Goal: Find specific page/section: Find specific page/section

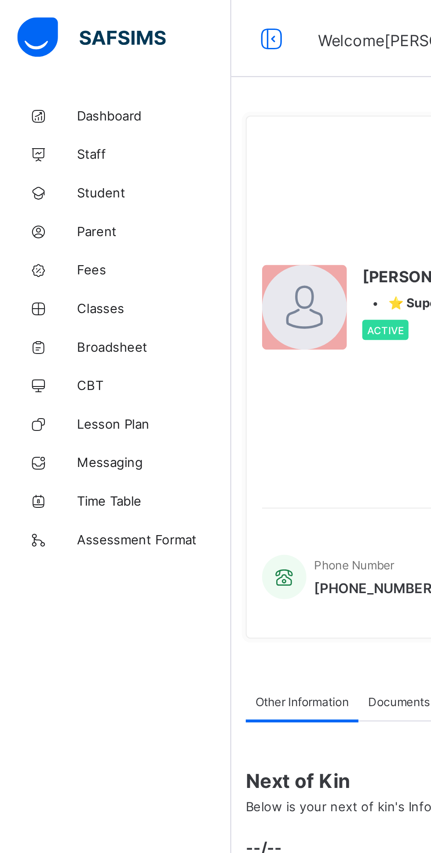
click at [44, 85] on span "Student" at bounding box center [70, 87] width 70 height 7
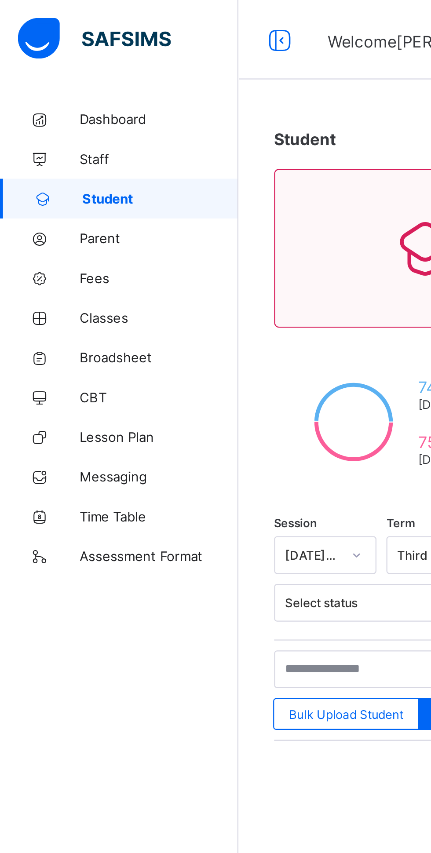
click at [43, 137] on link "Classes" at bounding box center [53, 141] width 106 height 18
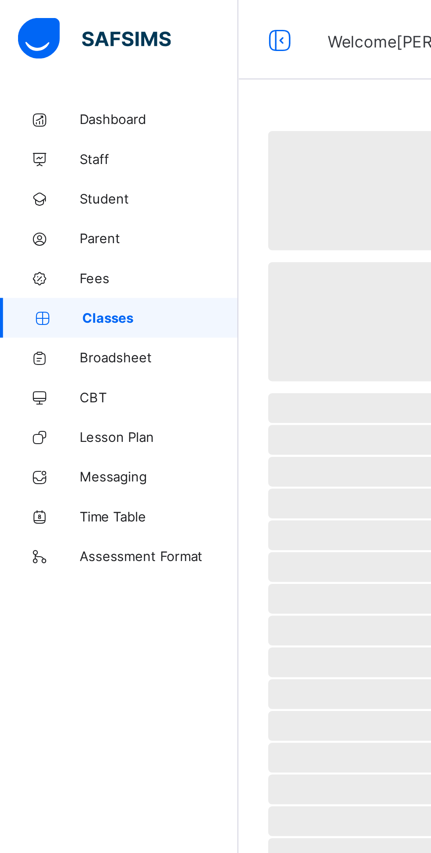
click at [55, 144] on link "Classes" at bounding box center [53, 141] width 106 height 18
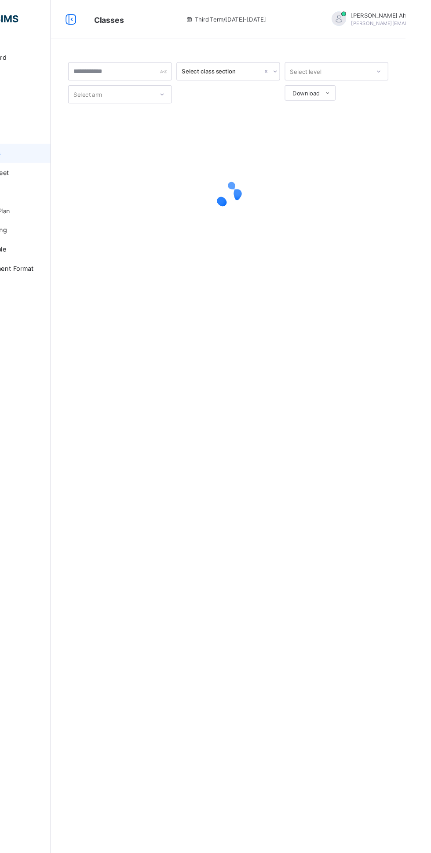
click at [359, 85] on icon at bounding box center [359, 86] width 7 height 6
click at [0, 0] on li "Pdf Report" at bounding box center [0, 0] width 0 height 0
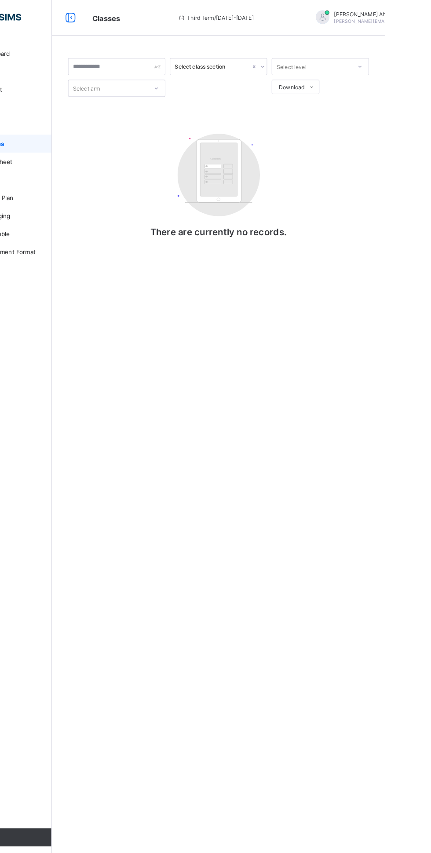
click at [338, 86] on span "Download" at bounding box center [339, 85] width 25 height 7
click at [0, 0] on li "Pdf Report" at bounding box center [0, 0] width 0 height 0
click at [342, 85] on span "Download" at bounding box center [339, 85] width 25 height 7
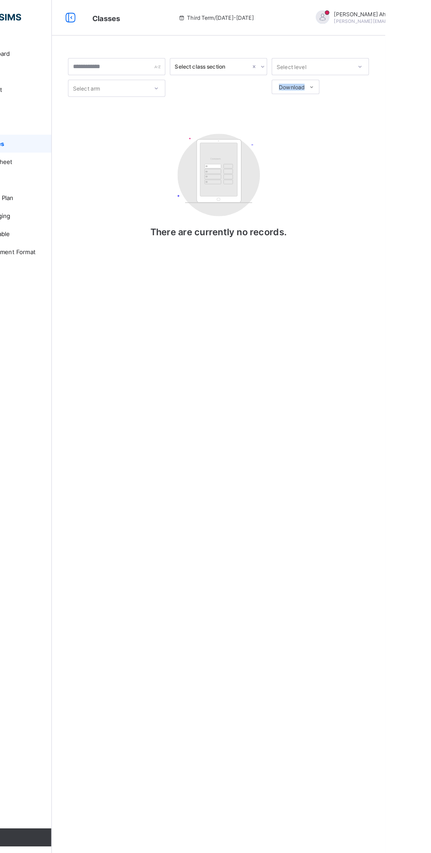
click at [0, 0] on li "Pdf Report" at bounding box center [0, 0] width 0 height 0
click at [336, 85] on span "Download" at bounding box center [339, 85] width 25 height 7
click at [0, 0] on li "Pdf Report" at bounding box center [0, 0] width 0 height 0
click at [0, 0] on ul "Pdf Report Excel Report" at bounding box center [0, 0] width 0 height 0
click at [0, 0] on li "Pdf Report" at bounding box center [0, 0] width 0 height 0
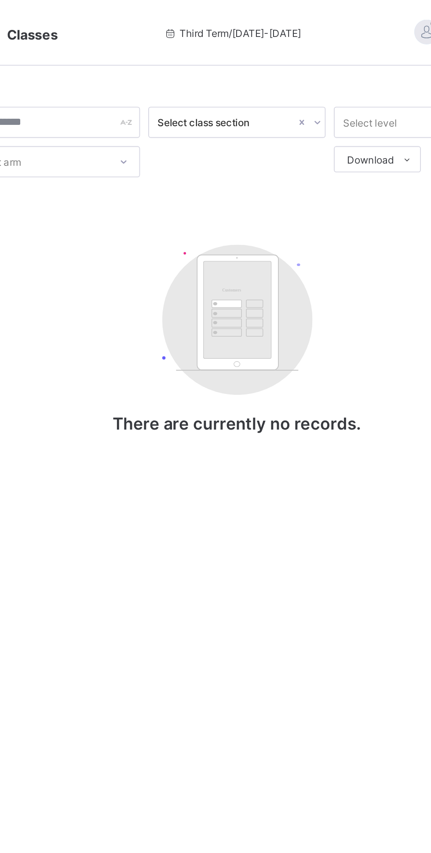
click at [0, 0] on li "Pdf Report" at bounding box center [0, 0] width 0 height 0
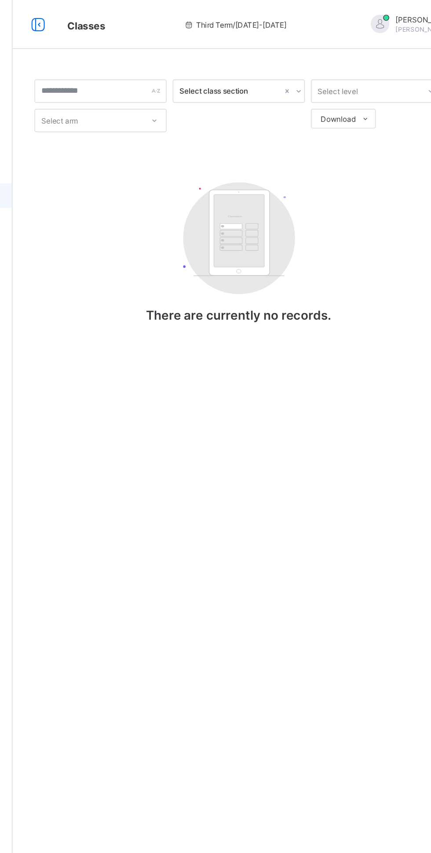
click at [0, 0] on li "Pdf Report" at bounding box center [0, 0] width 0 height 0
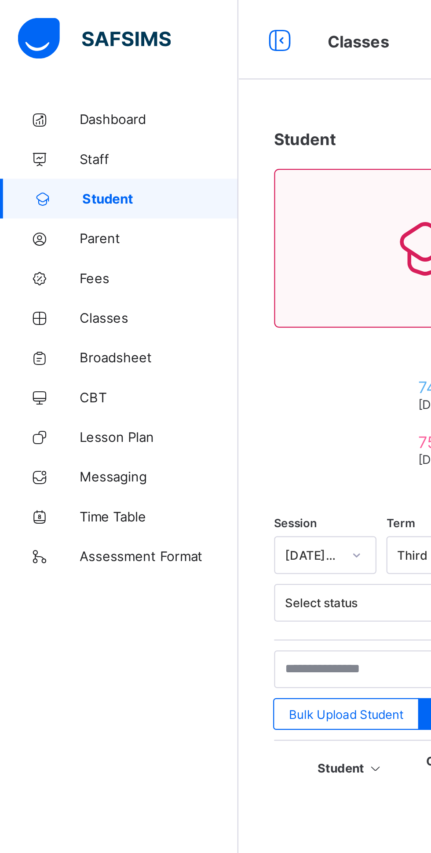
click at [46, 139] on span "Classes" at bounding box center [70, 140] width 70 height 7
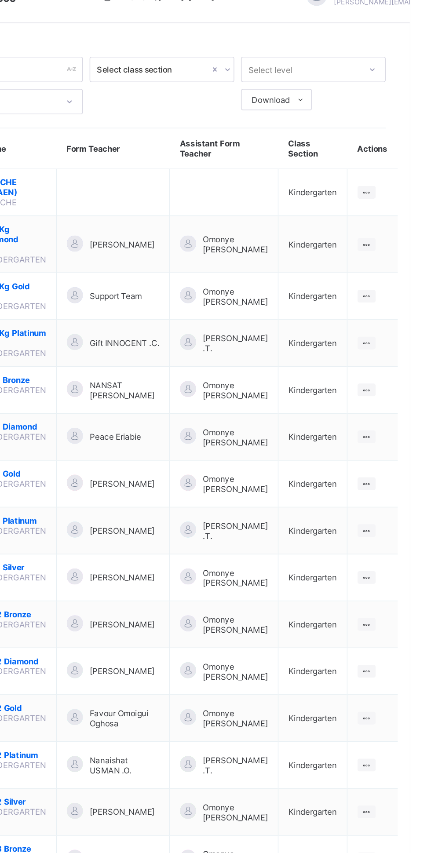
click at [342, 84] on span "Download" at bounding box center [339, 85] width 25 height 7
click at [0, 0] on li "Pdf Report" at bounding box center [0, 0] width 0 height 0
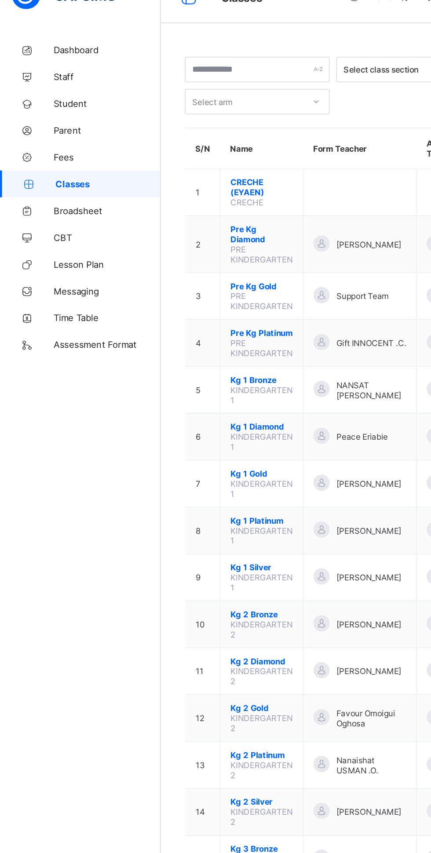
click at [42, 91] on span "Student" at bounding box center [70, 87] width 70 height 7
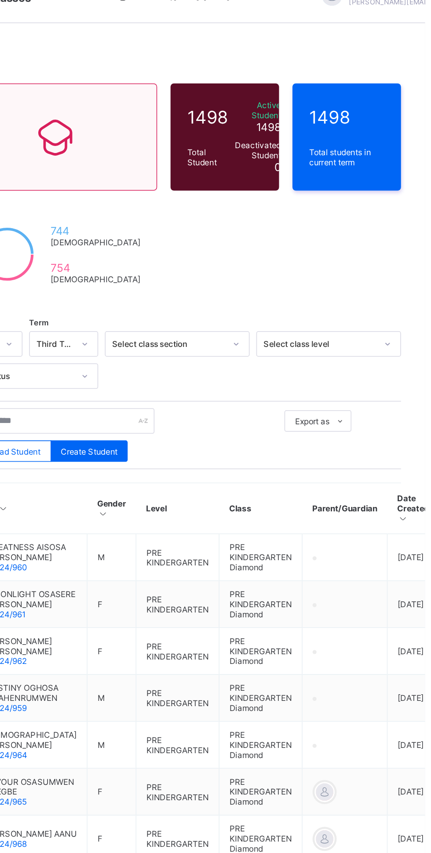
click at [0, 0] on ul "Pdf Report Excel Report Excel Report (LMS)" at bounding box center [0, 0] width 0 height 0
click at [0, 0] on li "Excel Report" at bounding box center [0, 0] width 0 height 0
click at [0, 0] on li "Pdf Report" at bounding box center [0, 0] width 0 height 0
click at [365, 316] on div "Export as Pdf Report Excel Report Excel Report (LMS) Bulk Upload Student Create…" at bounding box center [268, 305] width 294 height 35
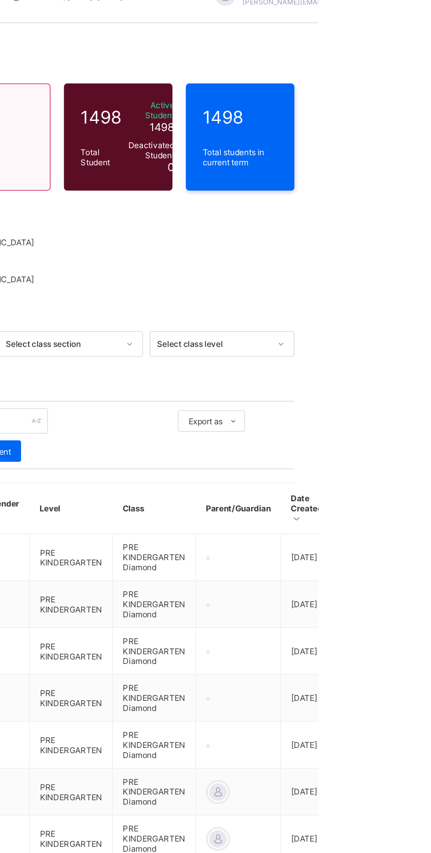
click at [377, 295] on icon at bounding box center [374, 296] width 7 height 6
click at [0, 0] on li "Pdf Report" at bounding box center [0, 0] width 0 height 0
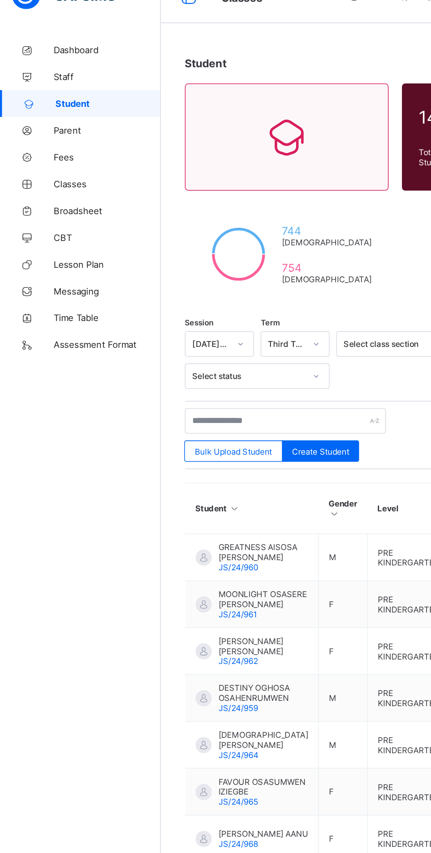
click at [45, 161] on span "Broadsheet" at bounding box center [70, 158] width 70 height 7
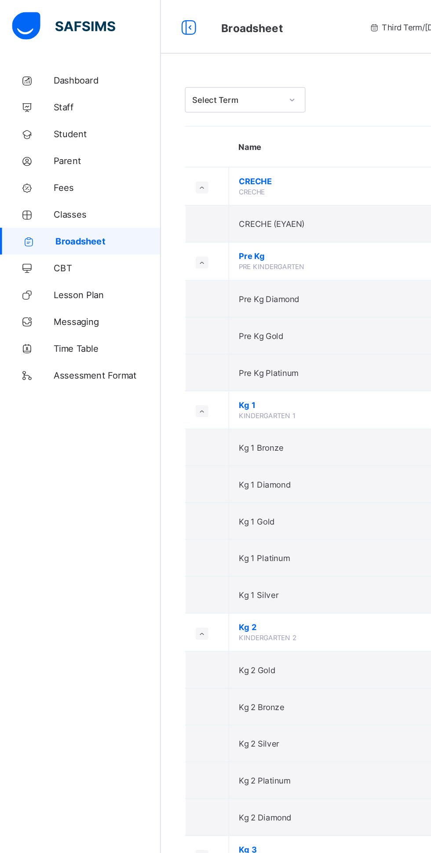
click at [51, 52] on span "Dashboard" at bounding box center [70, 52] width 70 height 7
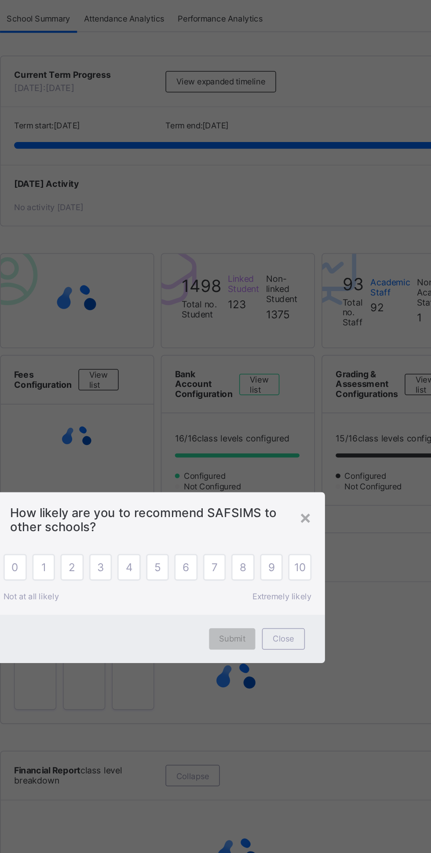
click at [361, 466] on div "× How likely are you to recommend SAFSIMS to other schools? 0 1 2 3 4 5 6 7 8 9…" at bounding box center [215, 426] width 431 height 853
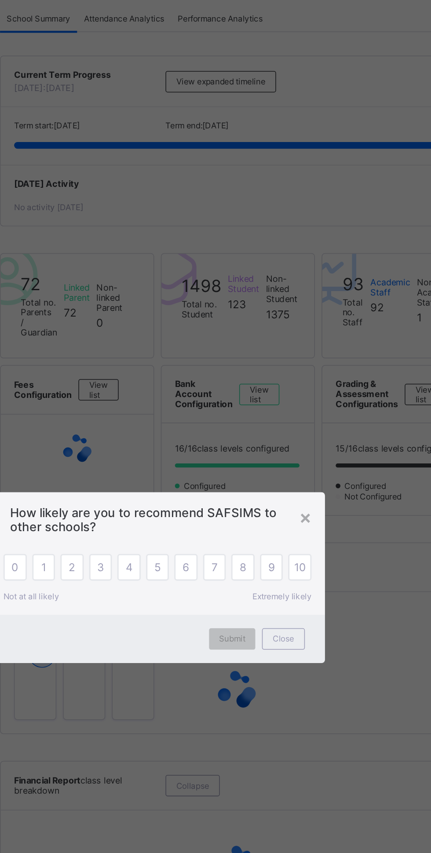
click at [317, 394] on div "×" at bounding box center [312, 386] width 8 height 15
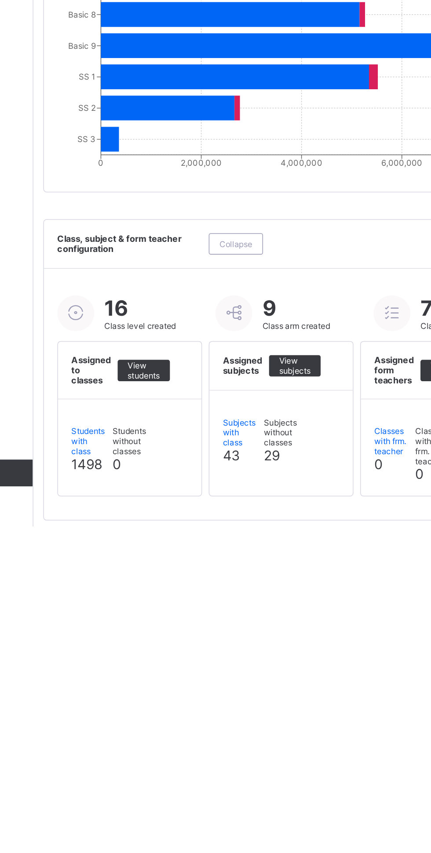
scroll to position [460, 0]
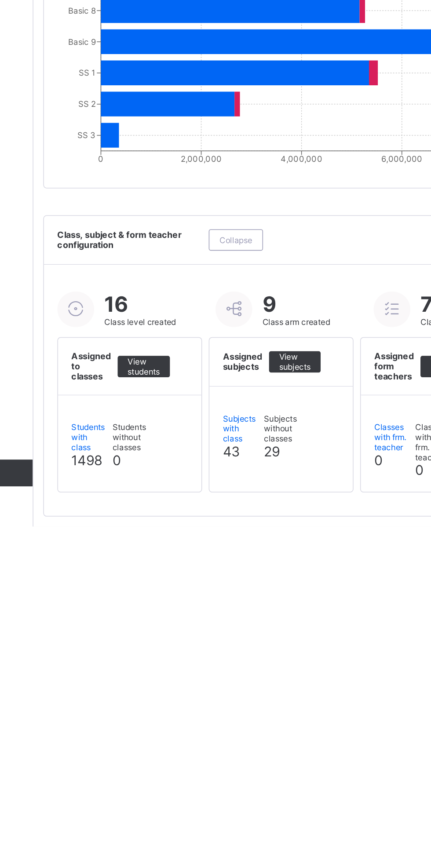
click at [242, 668] on span "Collapse" at bounding box center [239, 665] width 22 height 7
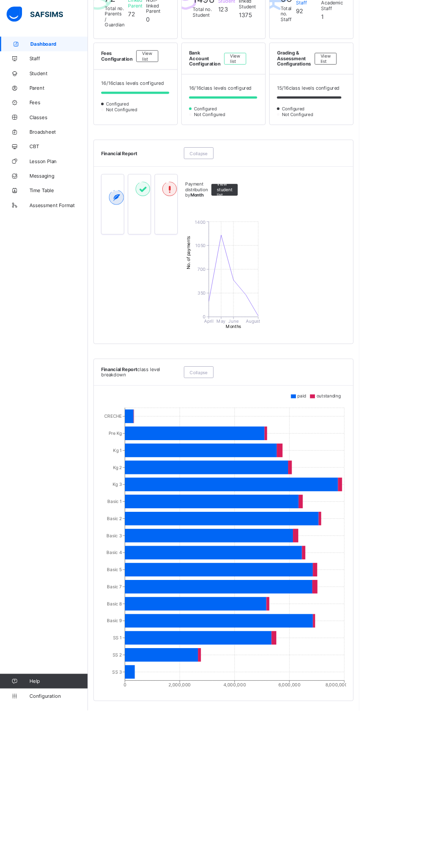
scroll to position [244, 0]
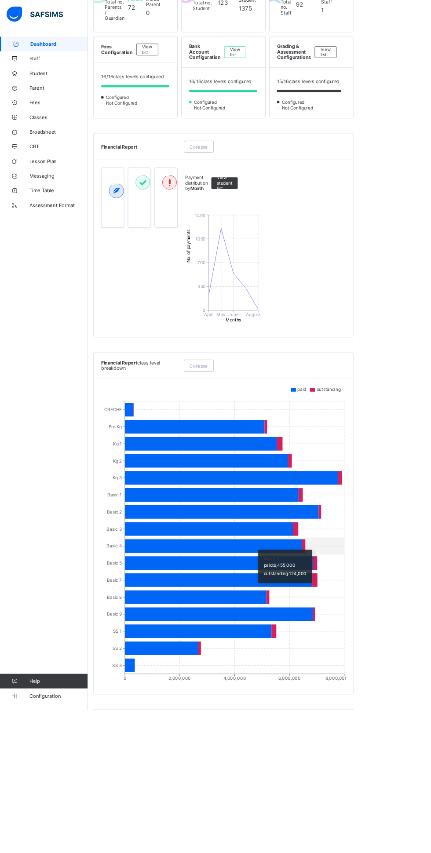
click at [236, 852] on span "Open" at bounding box center [234, 867] width 13 height 7
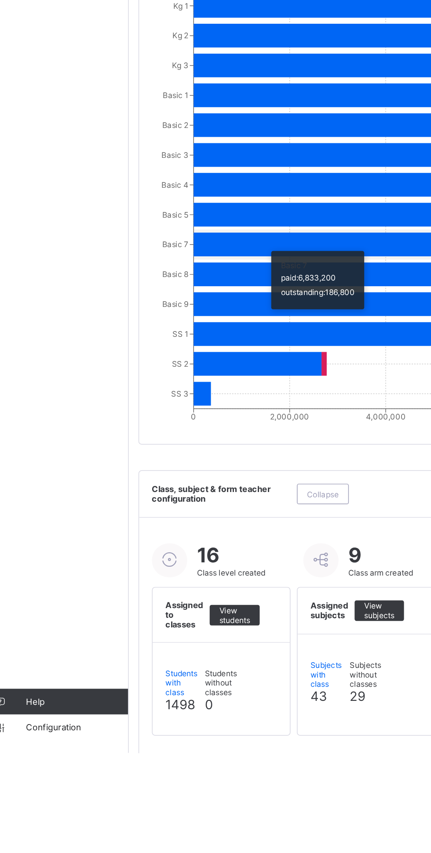
scroll to position [436, 0]
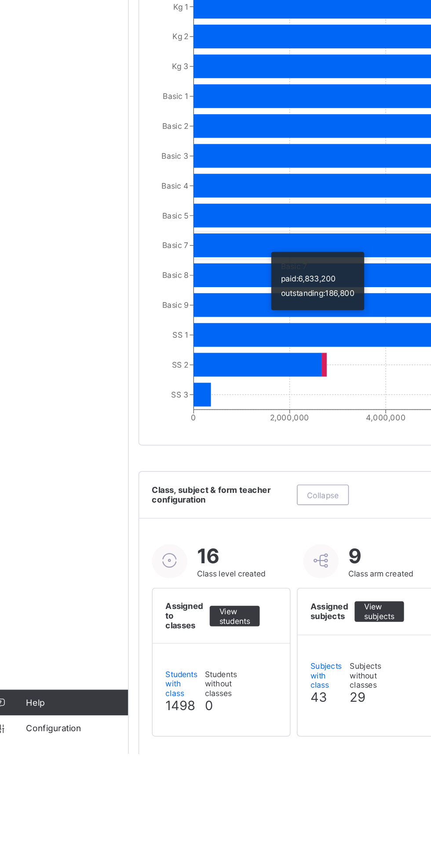
click at [31, 673] on div "Dashboard Staff Student Parent Fees Classes Broadsheet CBT Lesson Plan Messagin…" at bounding box center [53, 444] width 106 height 818
click at [44, 660] on div "Dashboard Staff Student Parent Fees Classes Broadsheet CBT Lesson Plan Messagin…" at bounding box center [53, 444] width 106 height 818
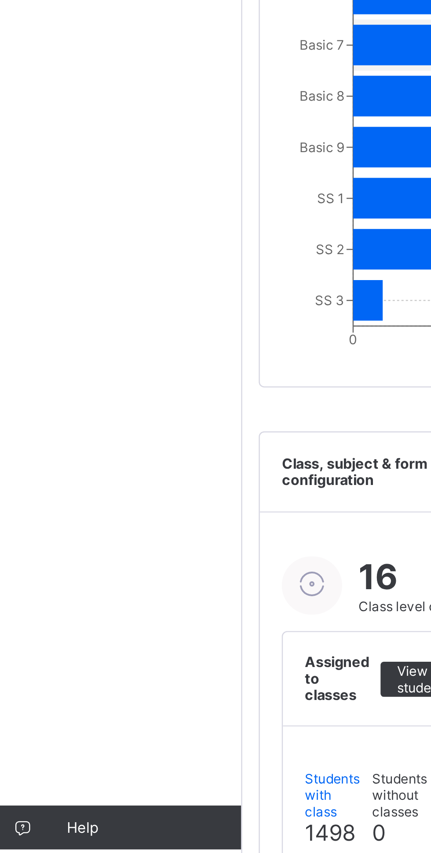
click at [25, 672] on div "Dashboard Staff Student Parent Fees Classes Broadsheet CBT Lesson Plan Messagin…" at bounding box center [53, 444] width 106 height 818
click at [22, 673] on div "Dashboard Staff Student Parent Fees Classes Broadsheet CBT Lesson Plan Messagin…" at bounding box center [53, 444] width 106 height 818
click at [23, 672] on div "Dashboard Staff Student Parent Fees Classes Broadsheet CBT Lesson Plan Messagin…" at bounding box center [53, 444] width 106 height 818
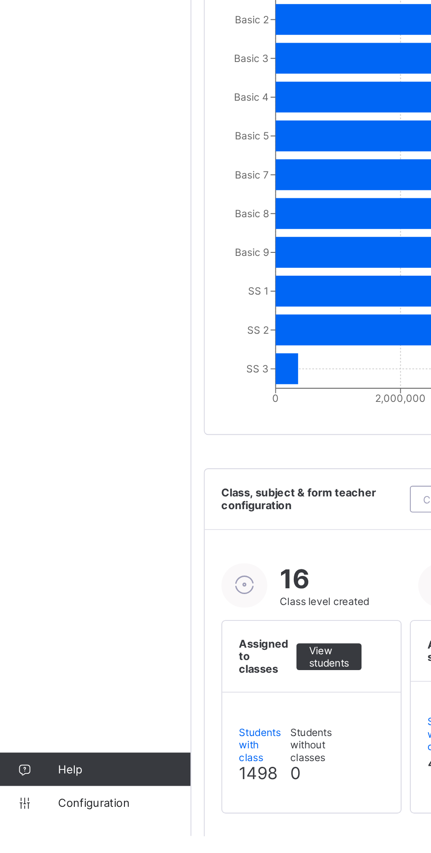
scroll to position [455, 0]
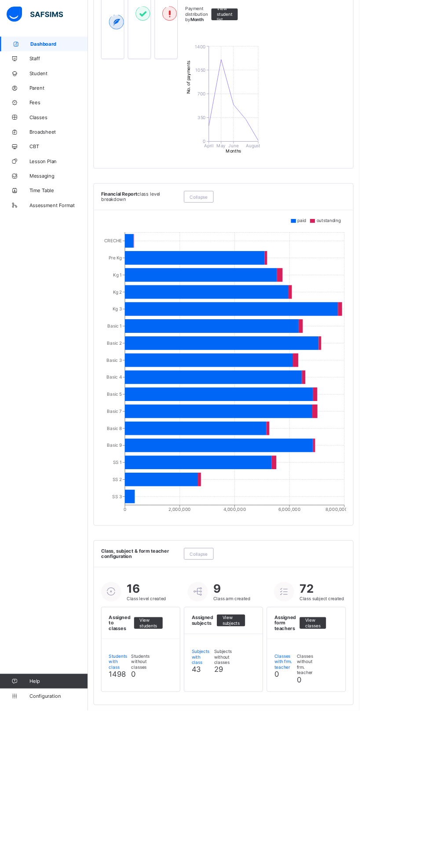
click at [33, 574] on div "Dashboard Staff Student Parent Fees Classes Broadsheet CBT Lesson Plan Messagin…" at bounding box center [53, 444] width 106 height 818
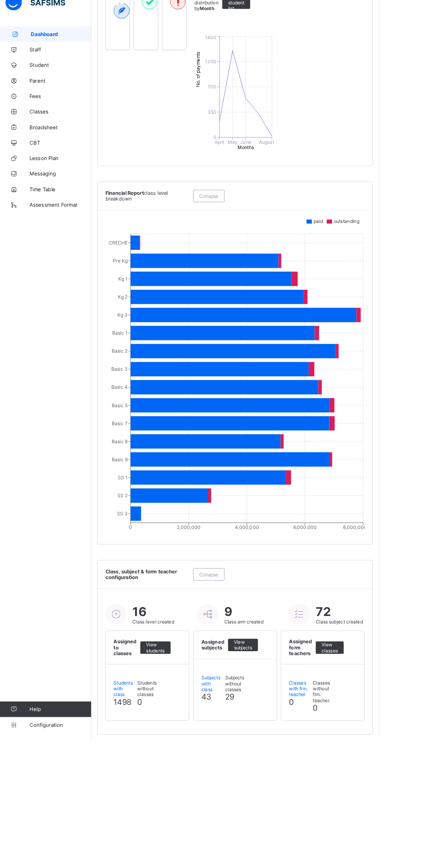
scroll to position [461, 0]
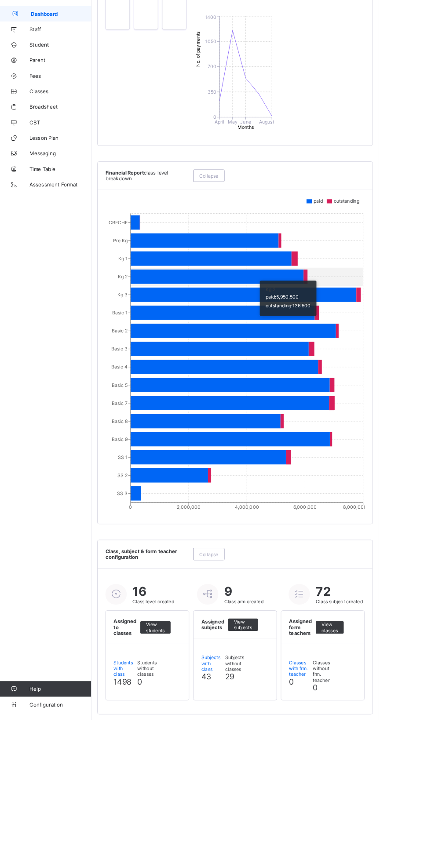
click at [85, 380] on div "Dashboard Staff Student Parent Fees Classes Broadsheet CBT Lesson Plan Messagin…" at bounding box center [53, 444] width 106 height 818
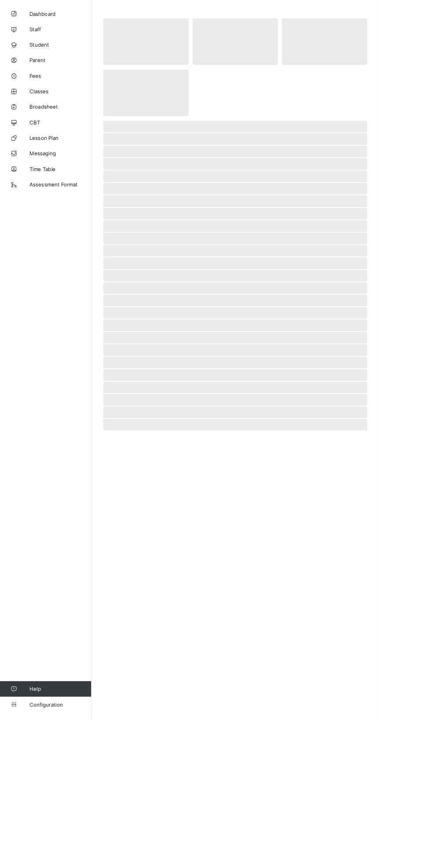
click at [381, 14] on span "[PERSON_NAME]" at bounding box center [439, 14] width 116 height 7
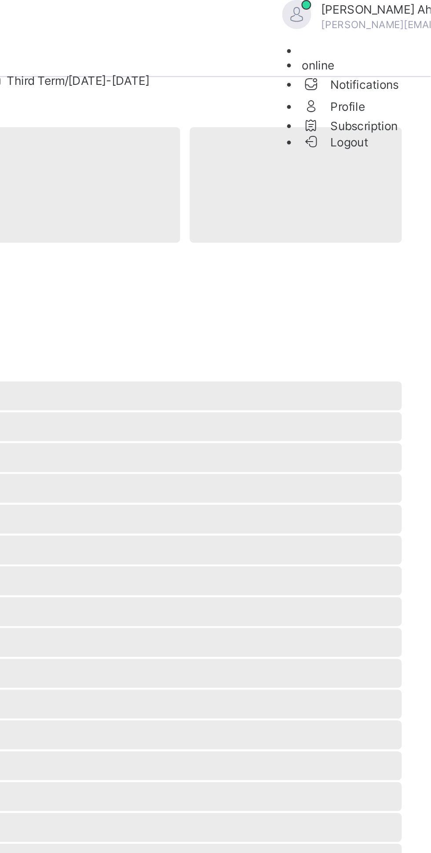
click at [377, 13] on div "[PERSON_NAME] [EMAIL_ADDRESS][DOMAIN_NAME]" at bounding box center [434, 7] width 161 height 15
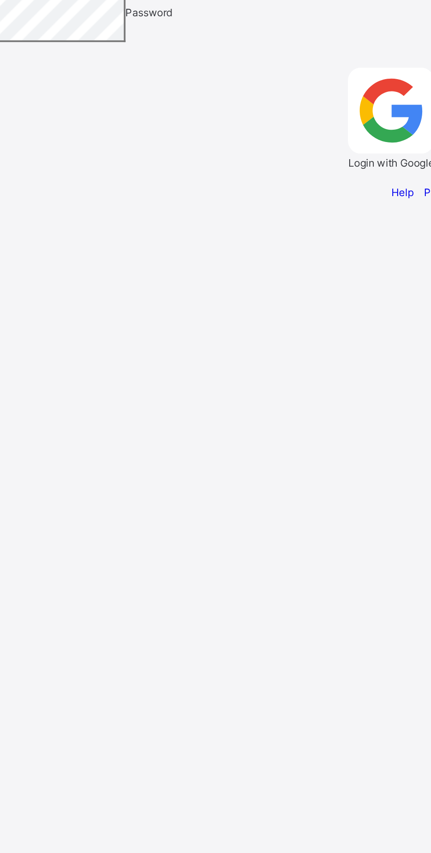
click at [71, 277] on input "email" at bounding box center [40, 273] width 62 height 9
type input "**********"
click at [71, 277] on input "**********" at bounding box center [40, 273] width 62 height 9
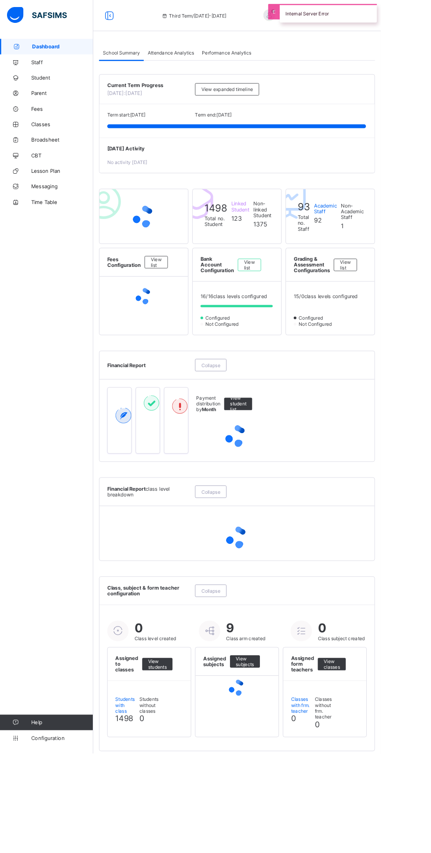
click at [343, 17] on span "Oluwayemisi Ahunun" at bounding box center [355, 14] width 78 height 7
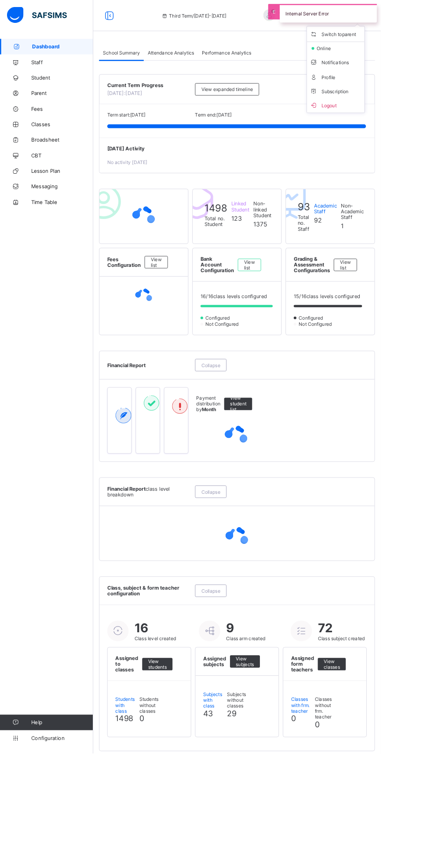
click at [351, 115] on span "Logout" at bounding box center [380, 119] width 58 height 10
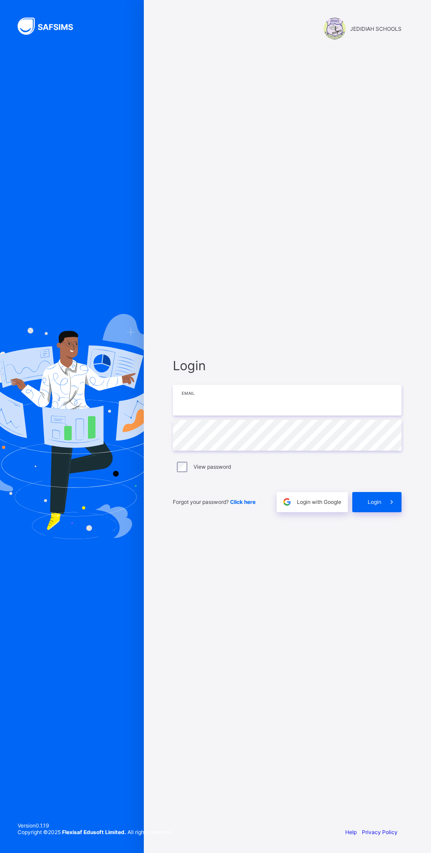
click at [238, 415] on input "email" at bounding box center [287, 400] width 229 height 31
click at [307, 415] on input "email" at bounding box center [287, 400] width 229 height 31
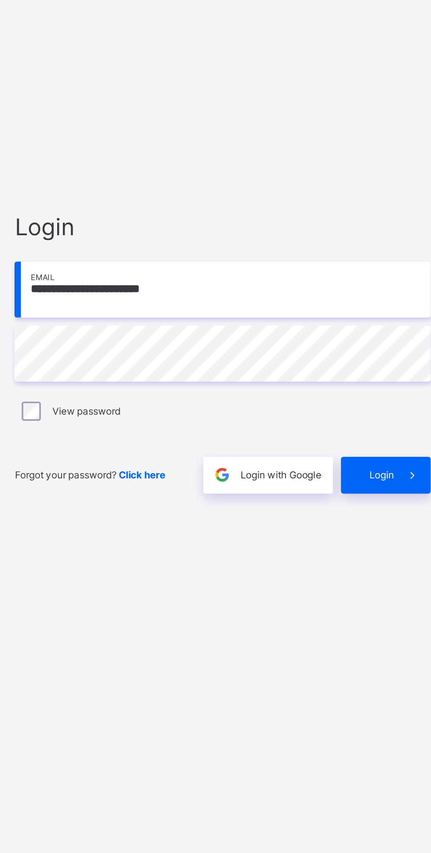
scroll to position [79, 0]
click at [272, 385] on input "**********" at bounding box center [287, 400] width 229 height 31
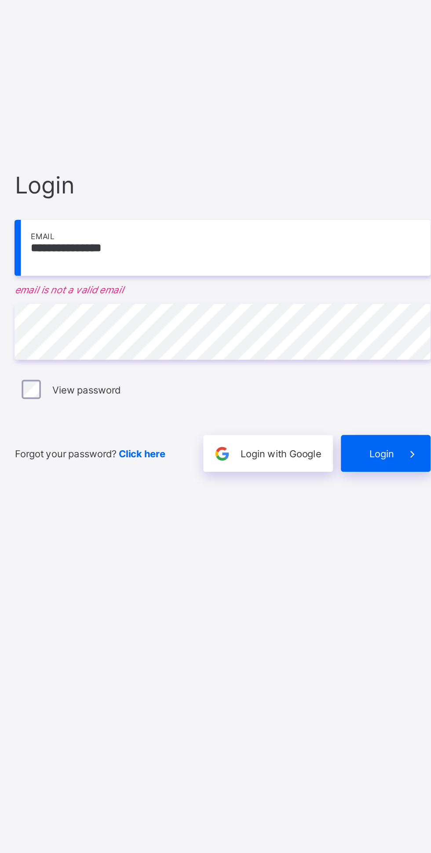
scroll to position [55, 0]
type input "*"
type input "**********"
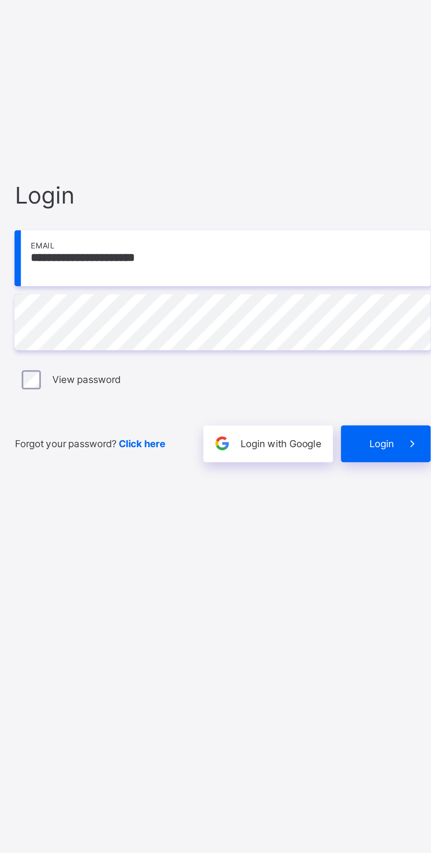
scroll to position [61, 0]
click at [391, 492] on span at bounding box center [391, 502] width 20 height 20
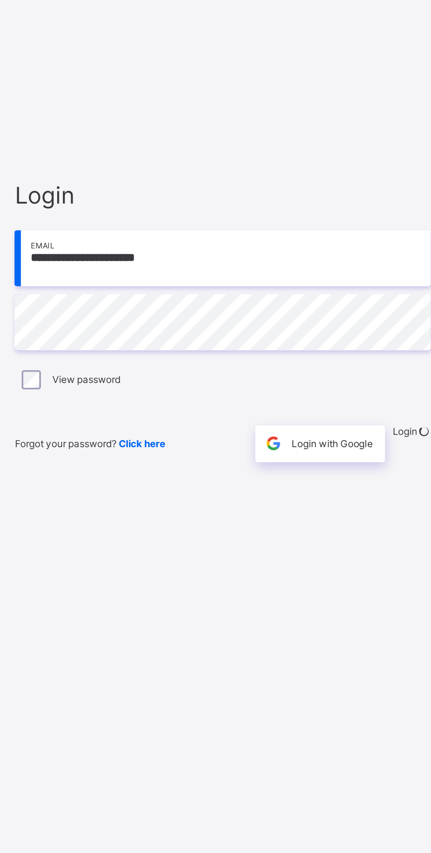
click at [384, 492] on div "Login" at bounding box center [391, 502] width 21 height 20
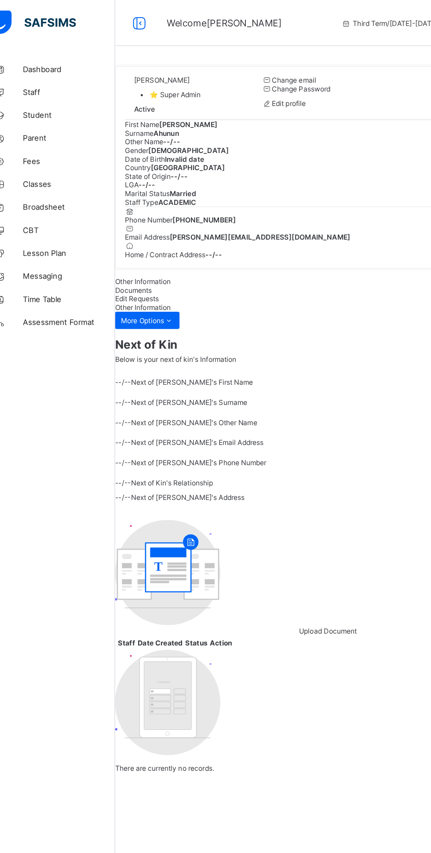
click at [48, 138] on span "Classes" at bounding box center [70, 140] width 70 height 7
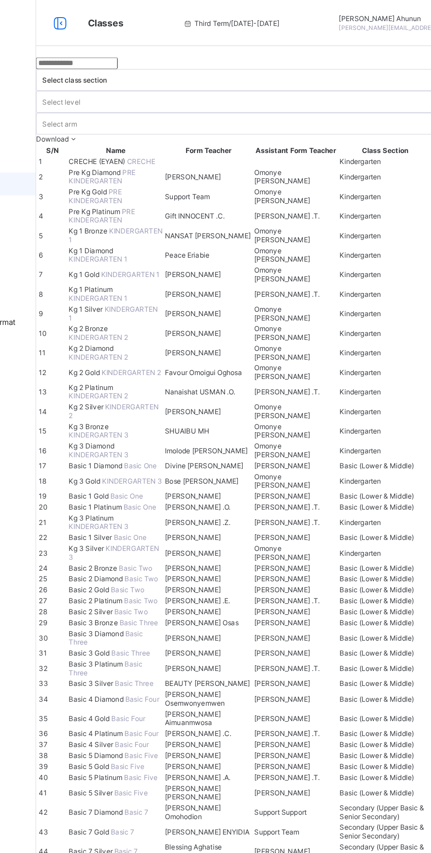
click at [168, 53] on input "text" at bounding box center [137, 48] width 62 height 9
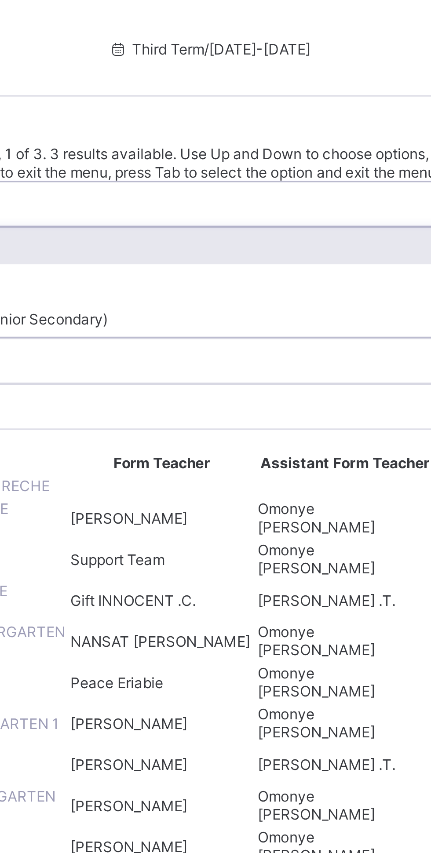
click at [293, 104] on div "Basic (Lower & Middle)" at bounding box center [268, 102] width 324 height 13
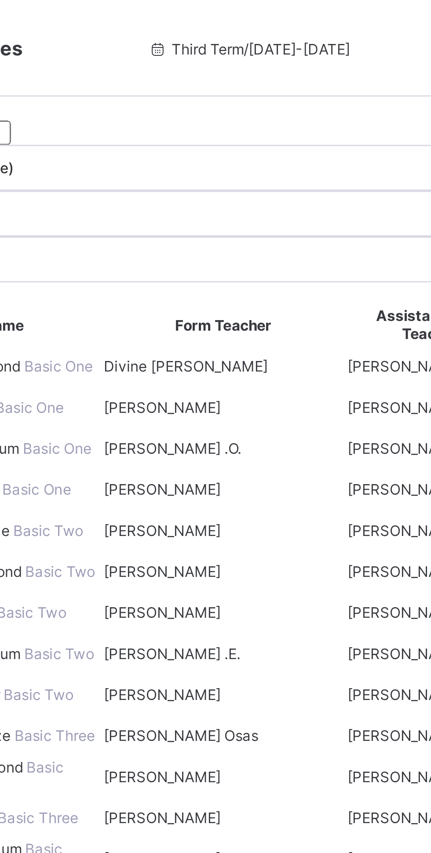
click at [317, 137] on span "[PERSON_NAME]" at bounding box center [312, 133] width 43 height 7
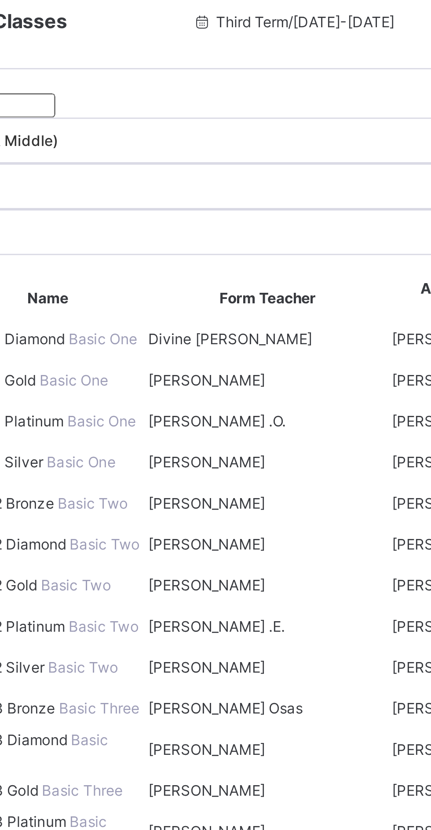
click at [305, 137] on span "[PERSON_NAME]" at bounding box center [312, 133] width 43 height 7
click at [151, 197] on span "Basic 2 Bronze" at bounding box center [150, 193] width 38 height 7
